Goal: Navigation & Orientation: Find specific page/section

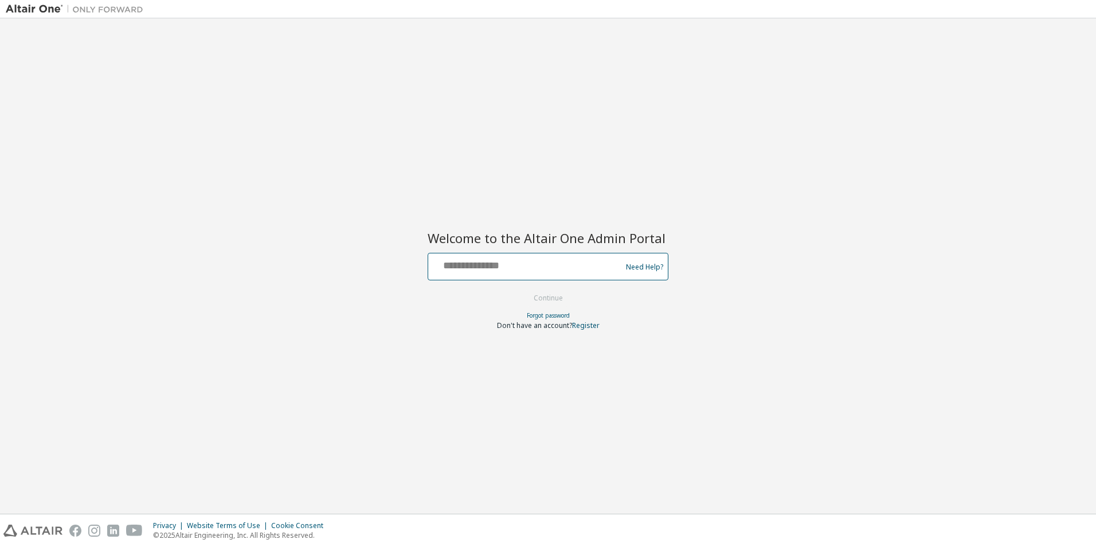
click at [561, 270] on input "text" at bounding box center [526, 264] width 187 height 17
type input "**********"
click at [532, 297] on button "Continue" at bounding box center [548, 298] width 53 height 17
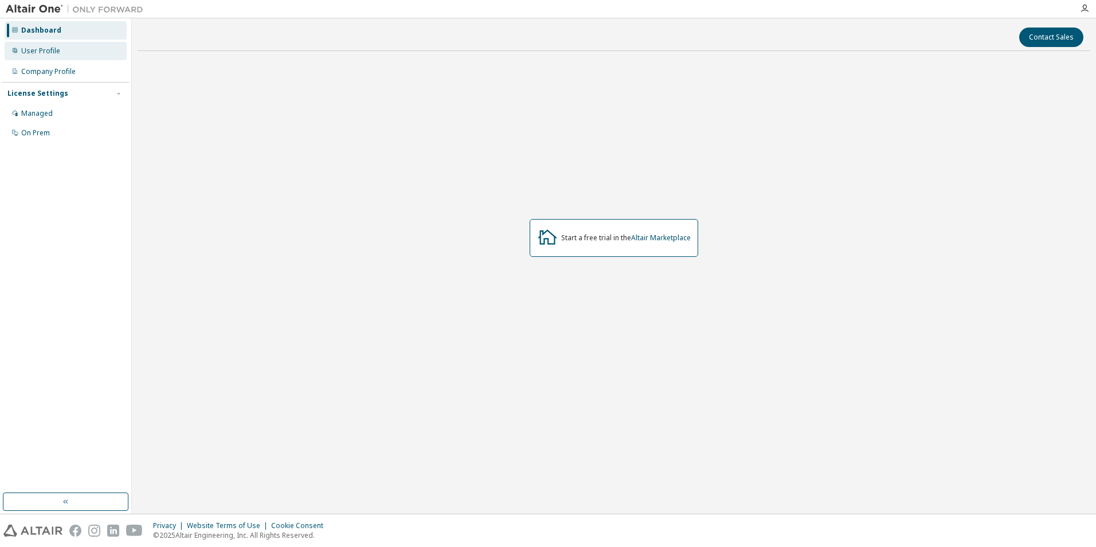
click at [76, 54] on div "User Profile" at bounding box center [66, 51] width 122 height 18
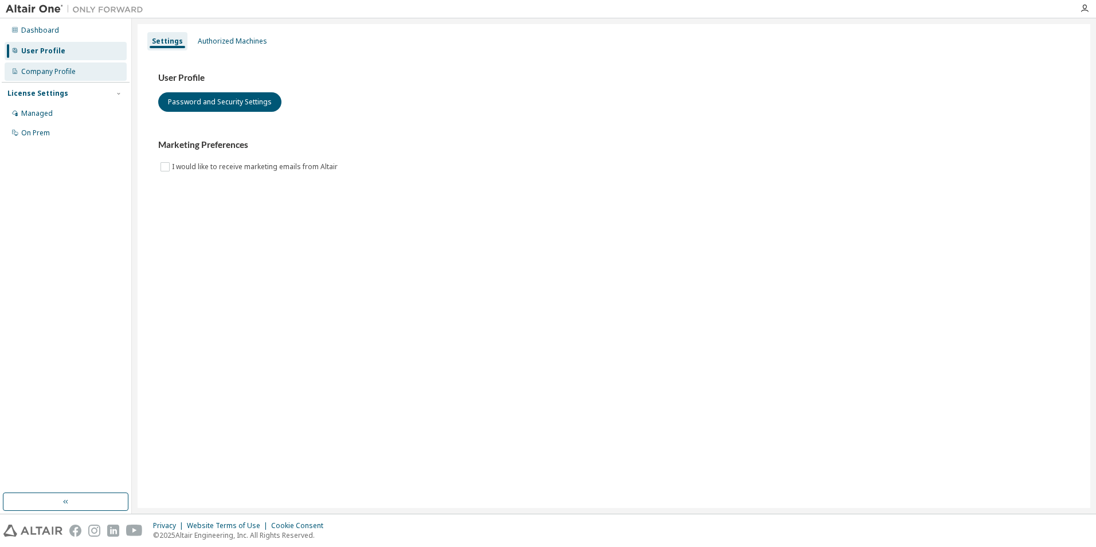
click at [37, 71] on div "Company Profile" at bounding box center [48, 71] width 54 height 9
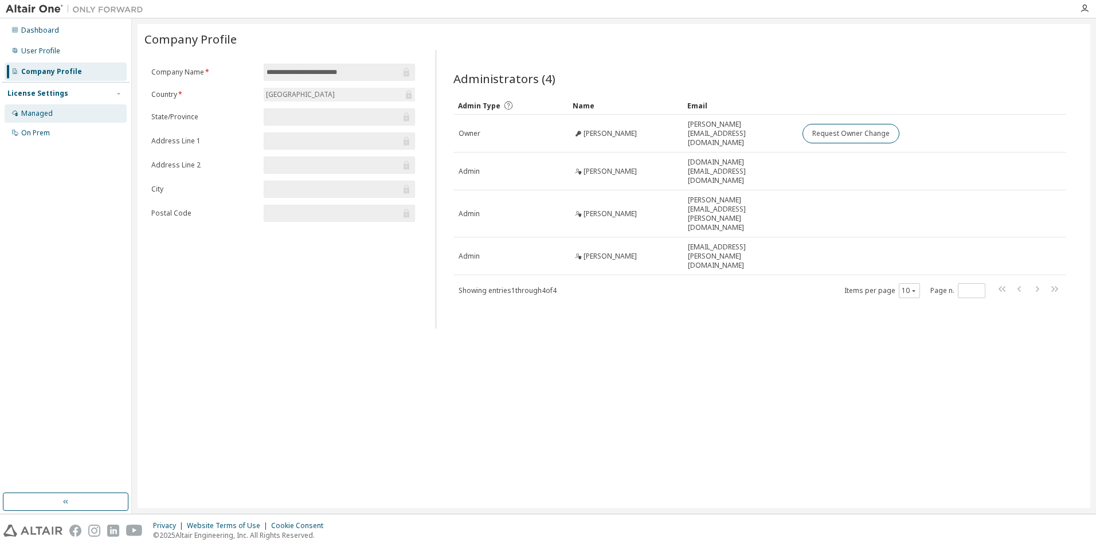
click at [40, 116] on div "Managed" at bounding box center [37, 113] width 32 height 9
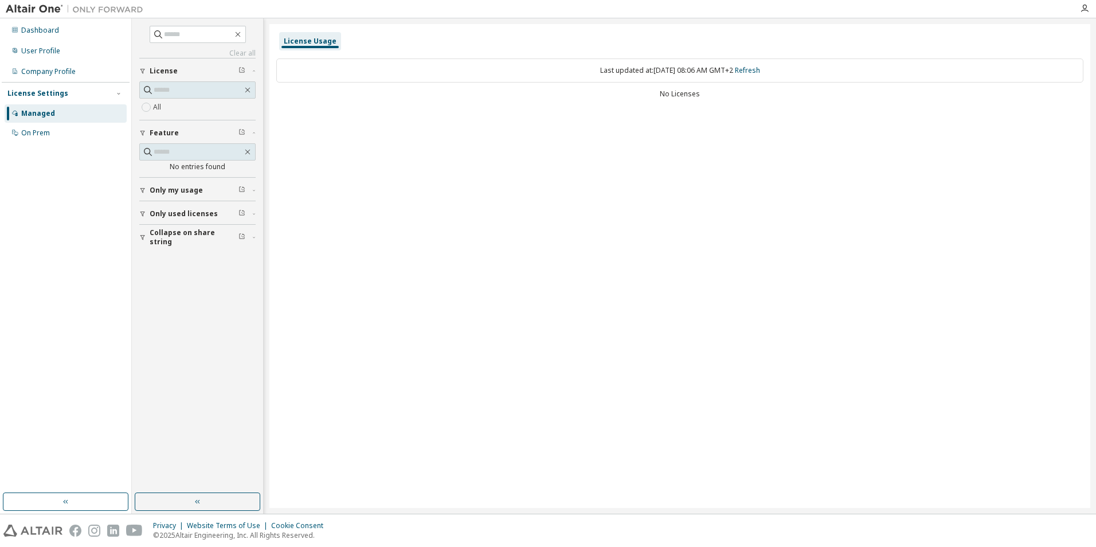
click at [163, 186] on span "Only my usage" at bounding box center [176, 190] width 53 height 9
click at [34, 136] on div "On Prem" at bounding box center [35, 132] width 29 height 9
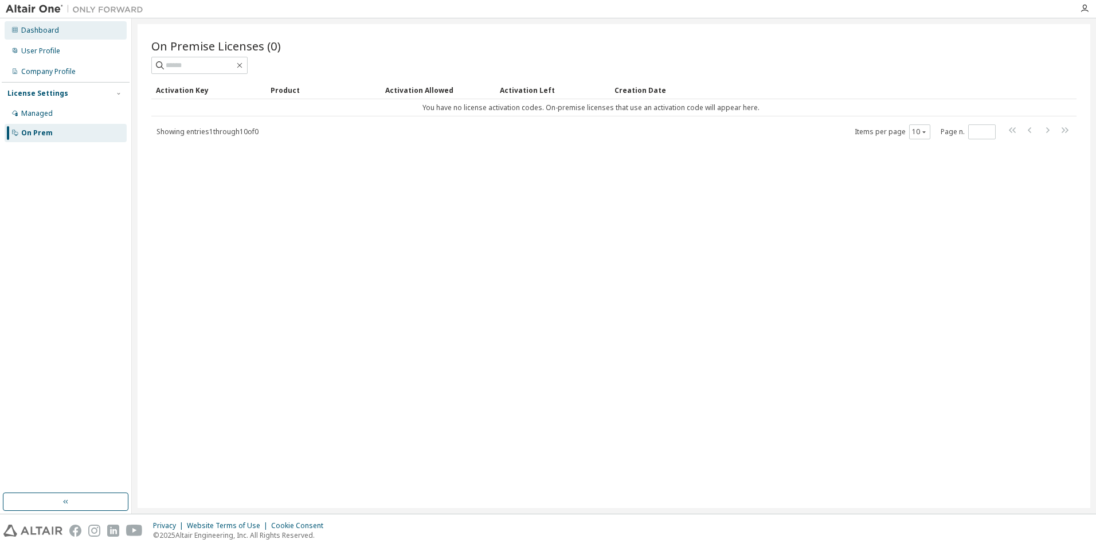
click at [47, 27] on div "Dashboard" at bounding box center [40, 30] width 38 height 9
